Goal: Use online tool/utility: Utilize a website feature to perform a specific function

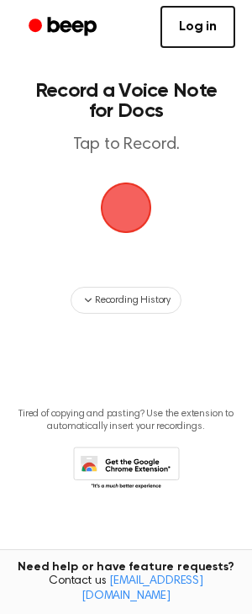
click at [104, 209] on span "button" at bounding box center [126, 207] width 47 height 47
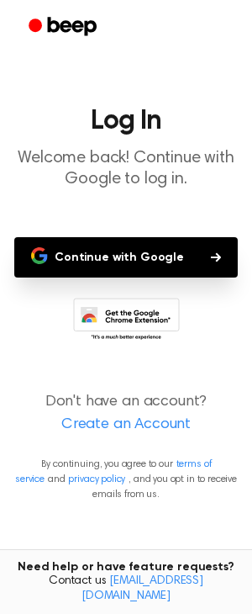
click at [160, 257] on button "Continue with Google" at bounding box center [126, 257] width 224 height 40
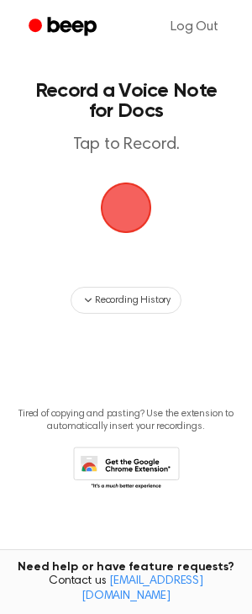
click at [135, 209] on span "button" at bounding box center [126, 207] width 47 height 47
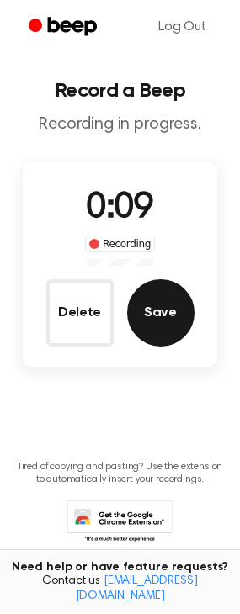
click at [150, 321] on button "Save" at bounding box center [160, 312] width 67 height 67
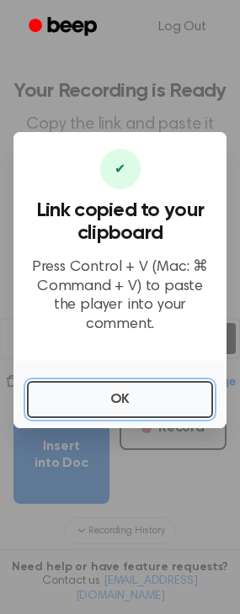
drag, startPoint x: 139, startPoint y: 392, endPoint x: 82, endPoint y: 413, distance: 60.2
click at [139, 391] on button "OK" at bounding box center [120, 399] width 186 height 37
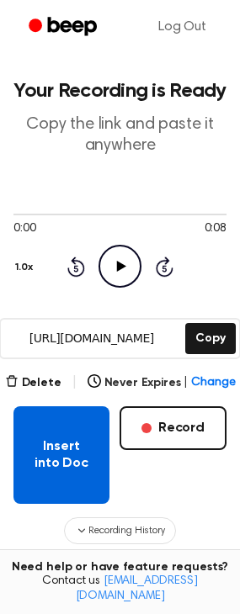
click at [87, 462] on button "Insert into Doc" at bounding box center [61, 455] width 96 height 98
click at [93, 473] on button "Insert into Doc" at bounding box center [61, 455] width 96 height 98
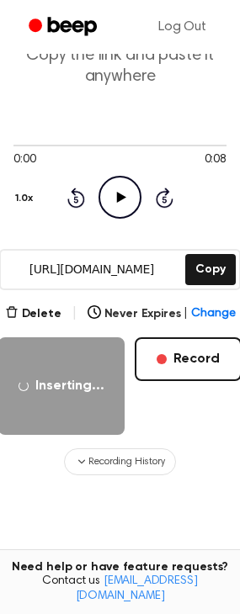
scroll to position [210, 0]
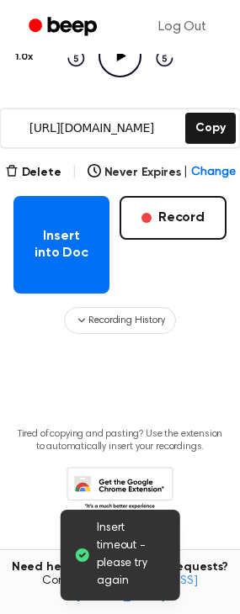
click at [114, 555] on span "Insert timeout - please try again" at bounding box center [132, 555] width 70 height 71
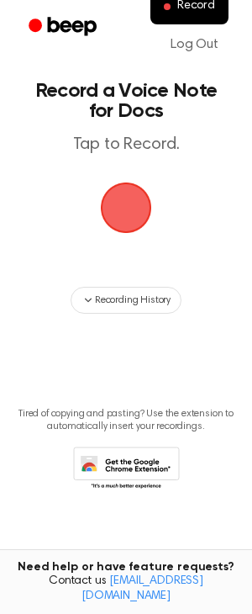
click at [132, 210] on span "button" at bounding box center [126, 208] width 55 height 55
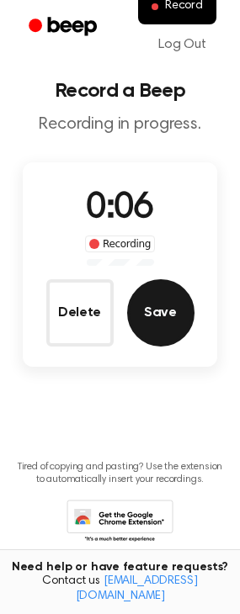
click at [179, 316] on button "Save" at bounding box center [160, 312] width 67 height 67
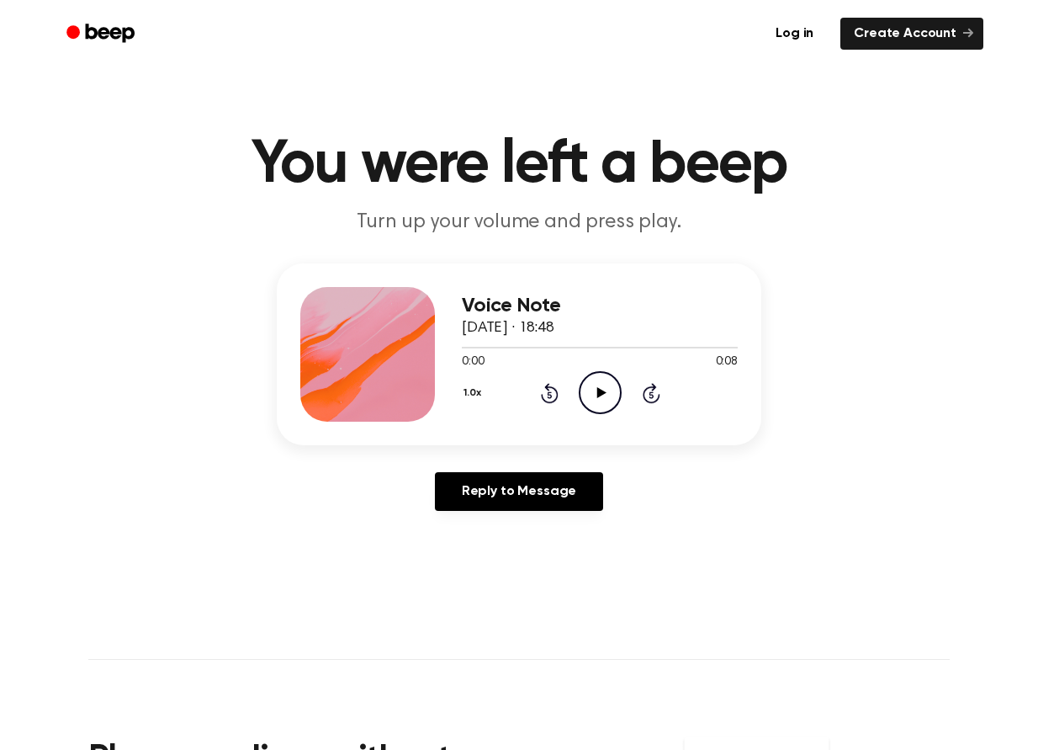
click at [595, 392] on icon "Play Audio" at bounding box center [600, 392] width 43 height 43
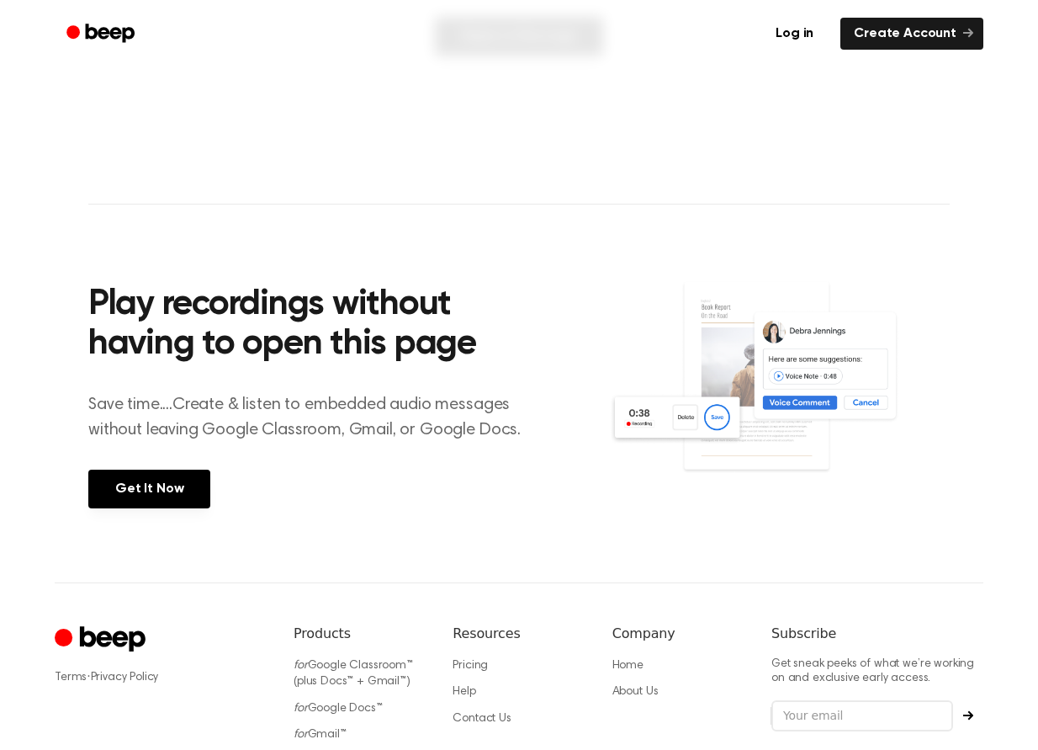
scroll to position [252, 0]
